Goal: Information Seeking & Learning: Learn about a topic

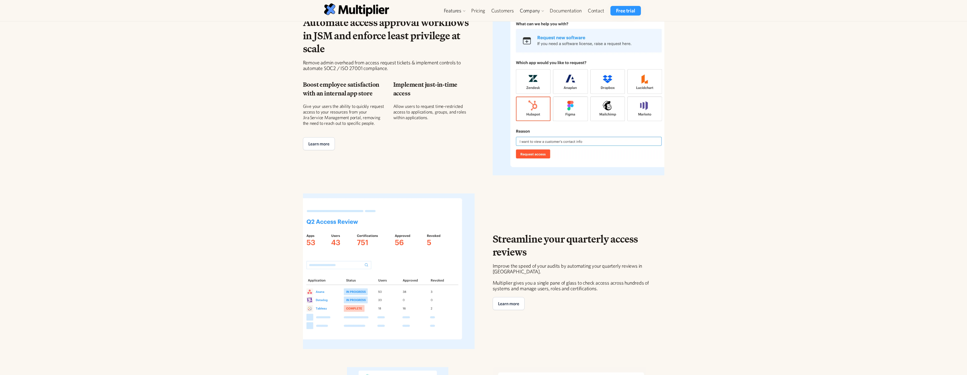
scroll to position [954, 0]
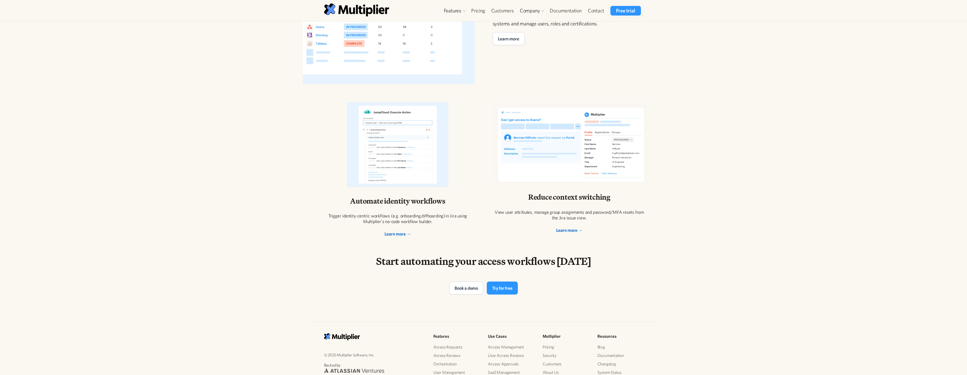
click at [347, 215] on div "Trigger identity-centric workflows (e.g. onboarding/offboarding) in Jira using …" at bounding box center [398, 218] width 154 height 11
click at [417, 215] on div "Trigger identity-centric workflows (e.g. onboarding/offboarding) in Jira using …" at bounding box center [398, 218] width 154 height 11
click at [440, 217] on div "Trigger identity-centric workflows (e.g. onboarding/offboarding) in Jira using …" at bounding box center [398, 218] width 154 height 11
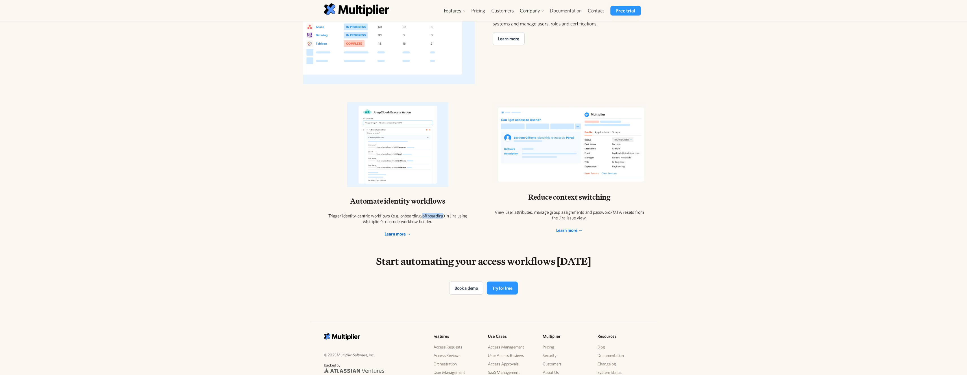
click at [440, 217] on div "Trigger identity-centric workflows (e.g. onboarding/offboarding) in Jira using …" at bounding box center [398, 218] width 154 height 11
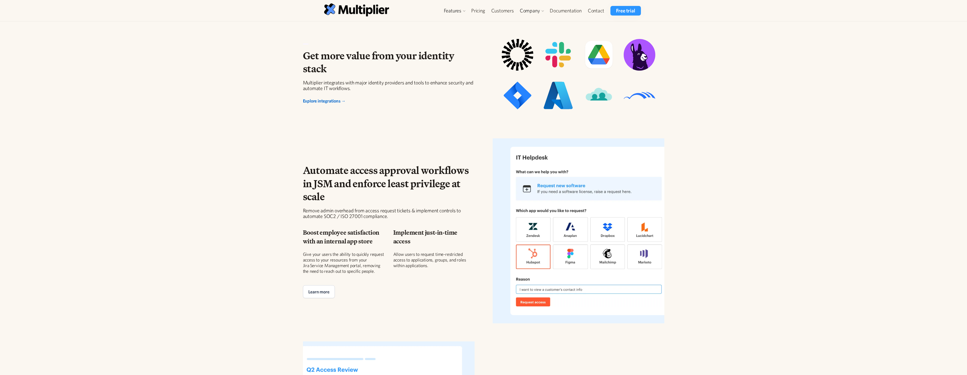
scroll to position [542, 0]
click at [404, 255] on div "Allow users to request time-restricted access to applications, groups, and role…" at bounding box center [433, 258] width 81 height 17
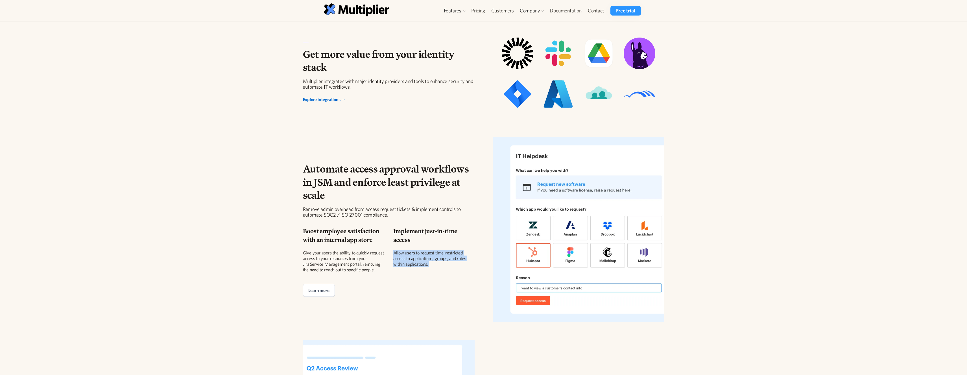
click at [404, 255] on div "Allow users to request time-restricted access to applications, groups, and role…" at bounding box center [433, 258] width 81 height 17
click at [405, 258] on div "Allow users to request time-restricted access to applications, groups, and role…" at bounding box center [433, 258] width 81 height 17
click at [434, 260] on div "Allow users to request time-restricted access to applications, groups, and role…" at bounding box center [433, 258] width 81 height 17
click at [438, 259] on div "Allow users to request time-restricted access to applications, groups, and role…" at bounding box center [433, 258] width 81 height 17
drag, startPoint x: 357, startPoint y: 254, endPoint x: 375, endPoint y: 255, distance: 18.1
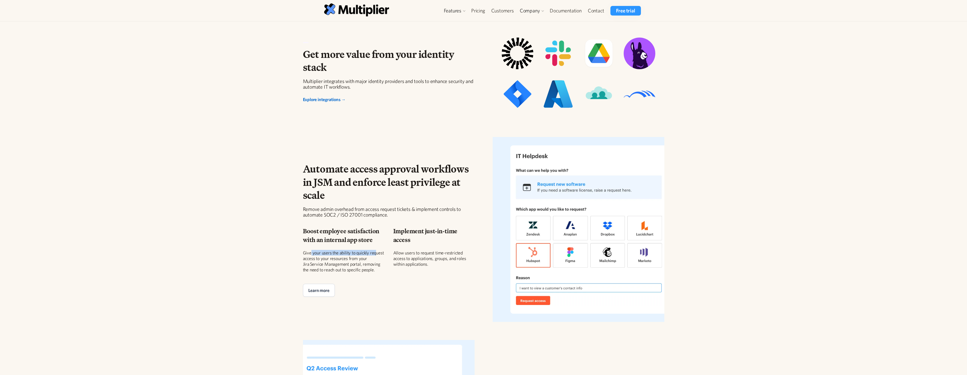
click at [376, 255] on div "Give your users the ability to quickly request access to your resources from yo…" at bounding box center [343, 261] width 81 height 23
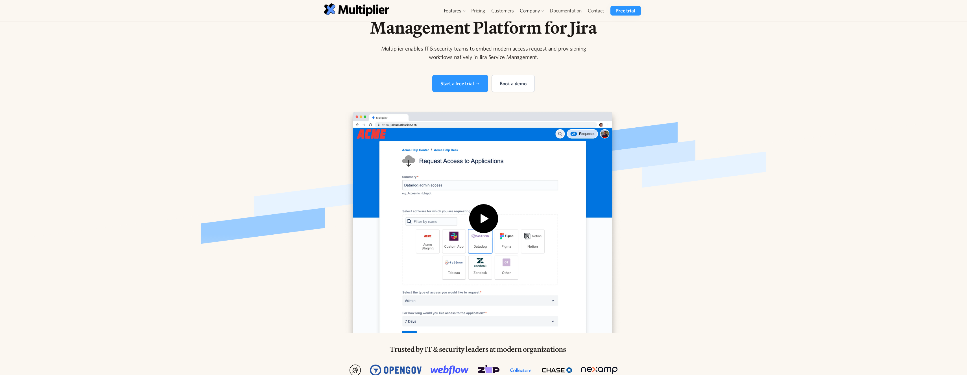
scroll to position [0, 0]
